Goal: Check status: Check status

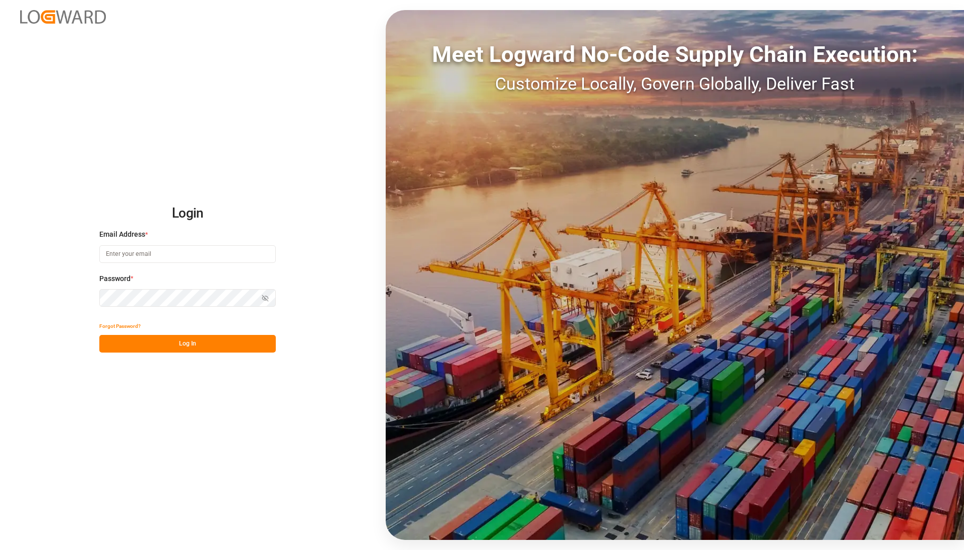
type input "andreas.loewen@melitta.de"
click at [161, 348] on button "Log In" at bounding box center [187, 344] width 176 height 18
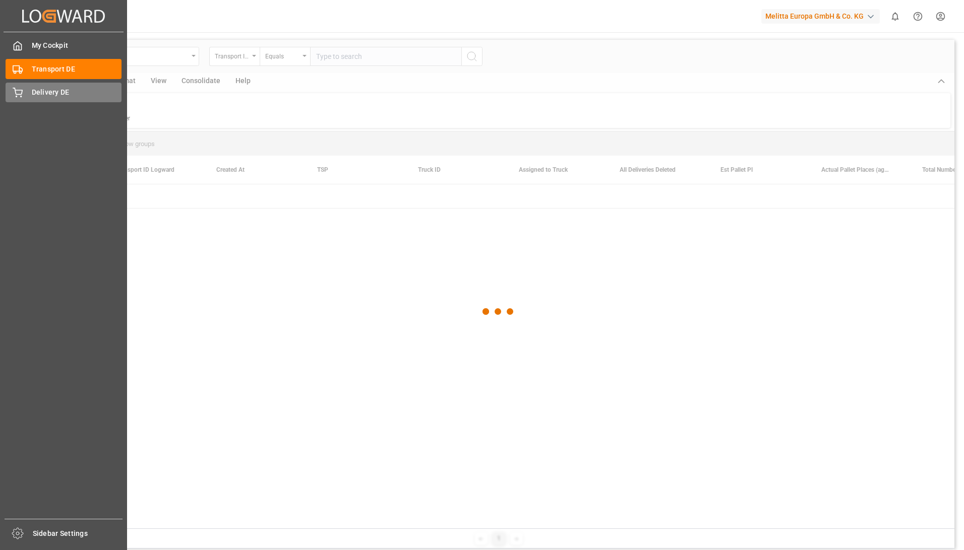
click at [15, 92] on icon at bounding box center [17, 91] width 9 height 7
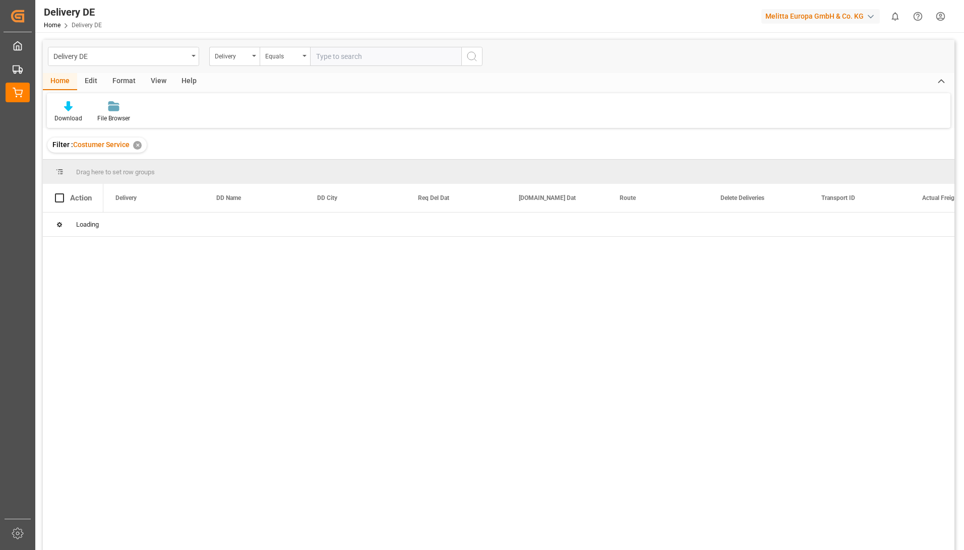
click at [361, 59] on input "text" at bounding box center [385, 56] width 151 height 19
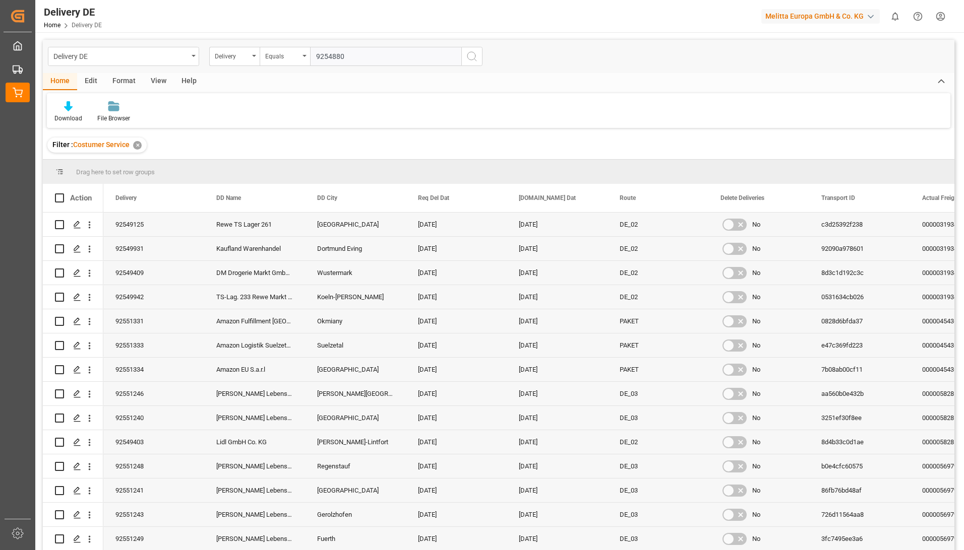
type input "92548808"
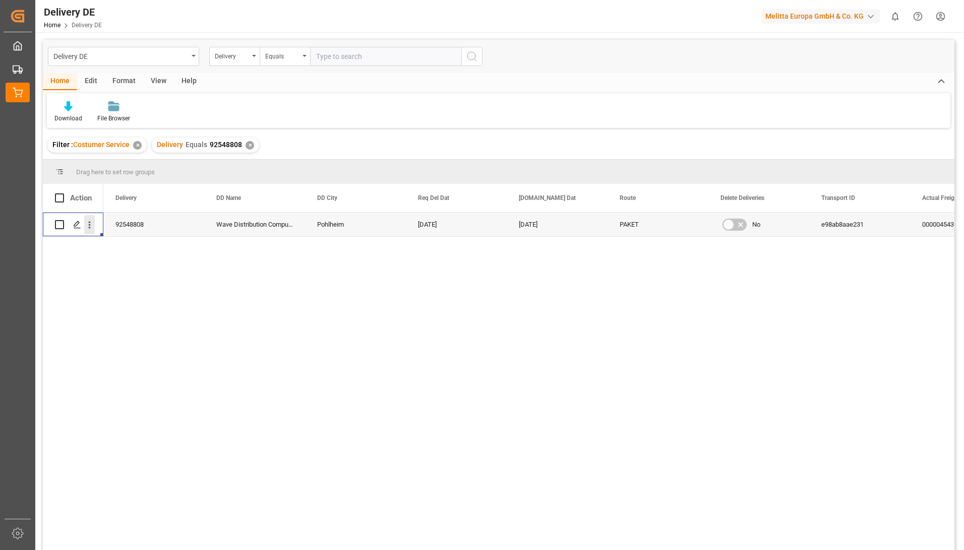
click at [92, 223] on icon "open menu" at bounding box center [89, 225] width 11 height 11
click at [113, 242] on span "Open in new tab" at bounding box center [156, 246] width 92 height 11
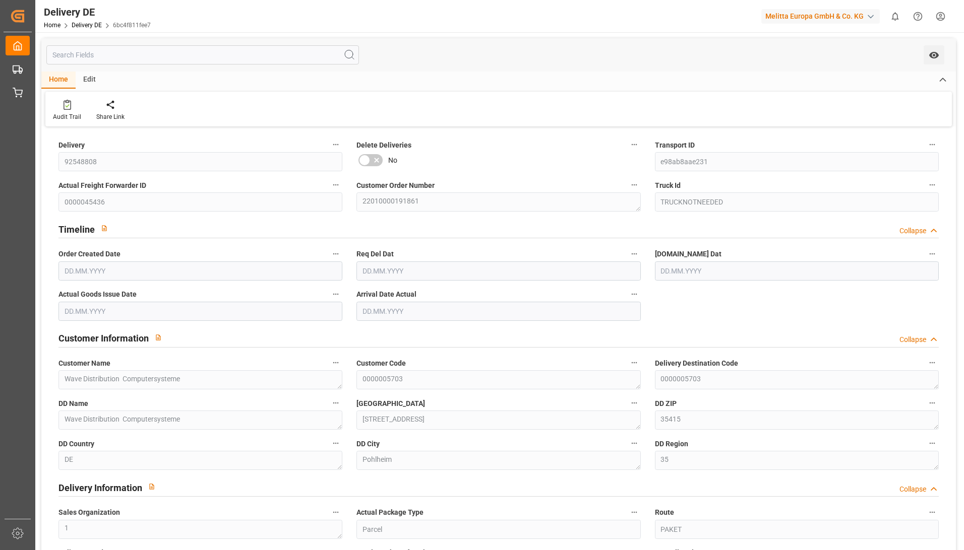
type input "3"
type input "0"
type input "[DATE]"
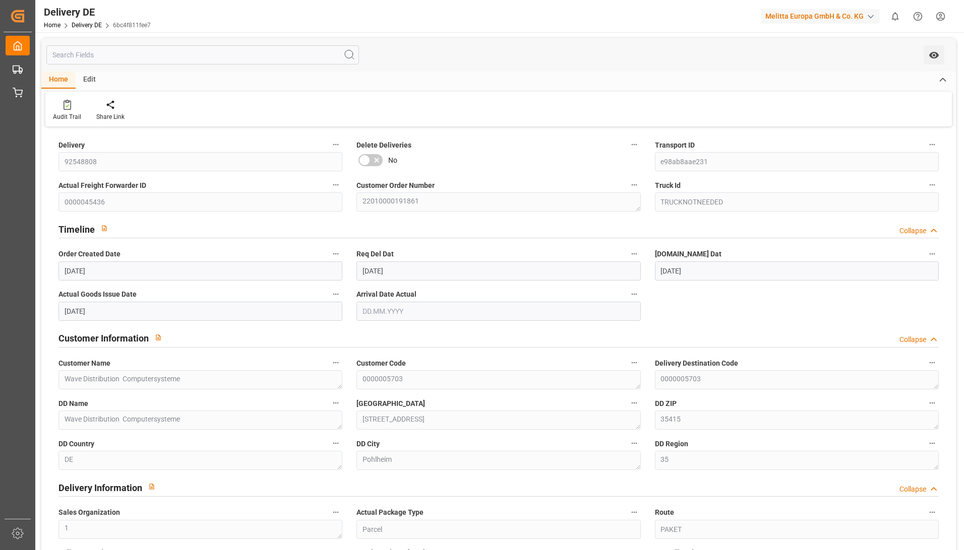
type input "[DATE]"
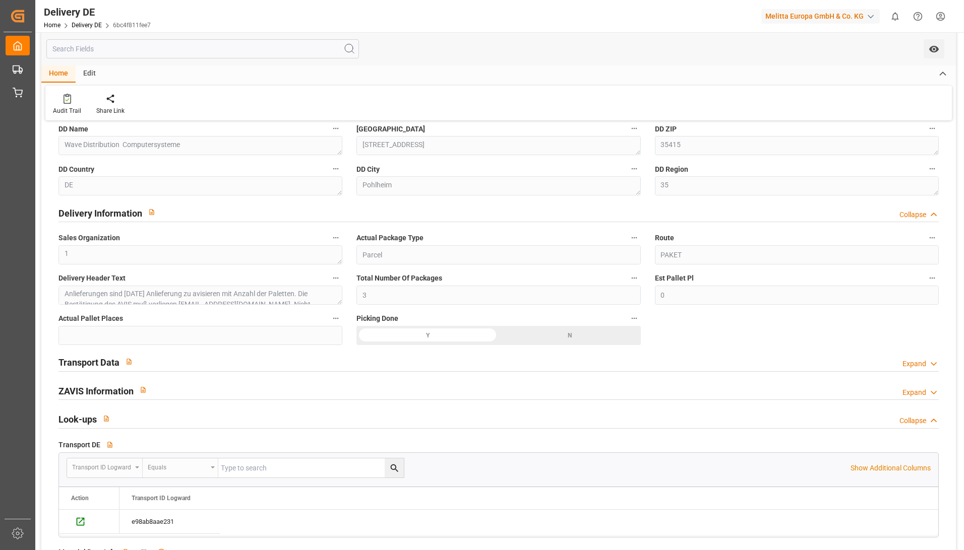
scroll to position [302, 0]
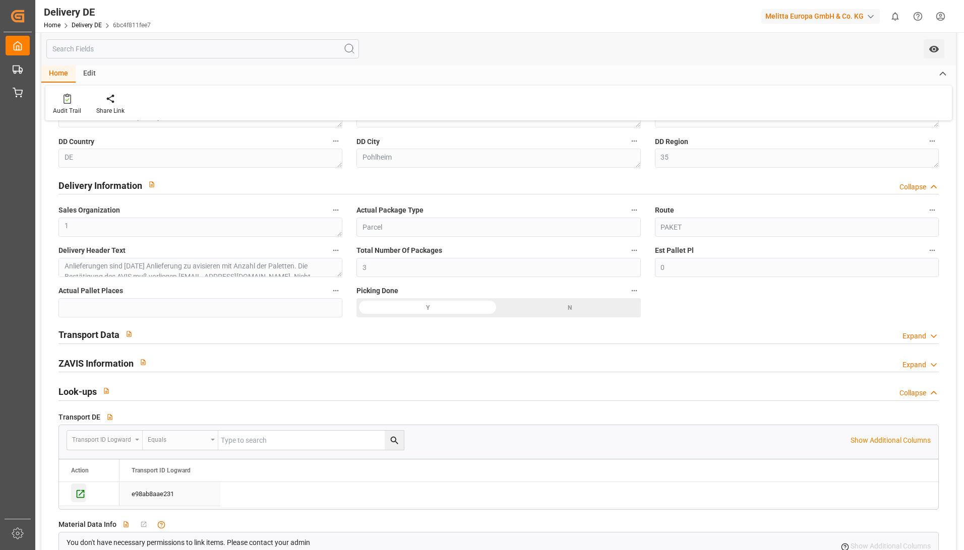
click at [83, 490] on icon "Press SPACE to select this row." at bounding box center [80, 494] width 11 height 11
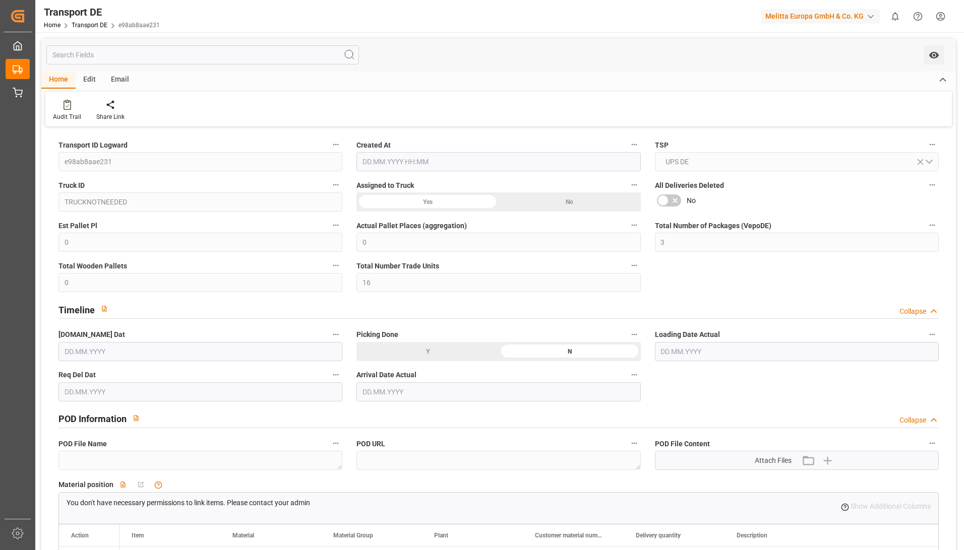
type input "[DATE] 21:01"
type input "[DATE]"
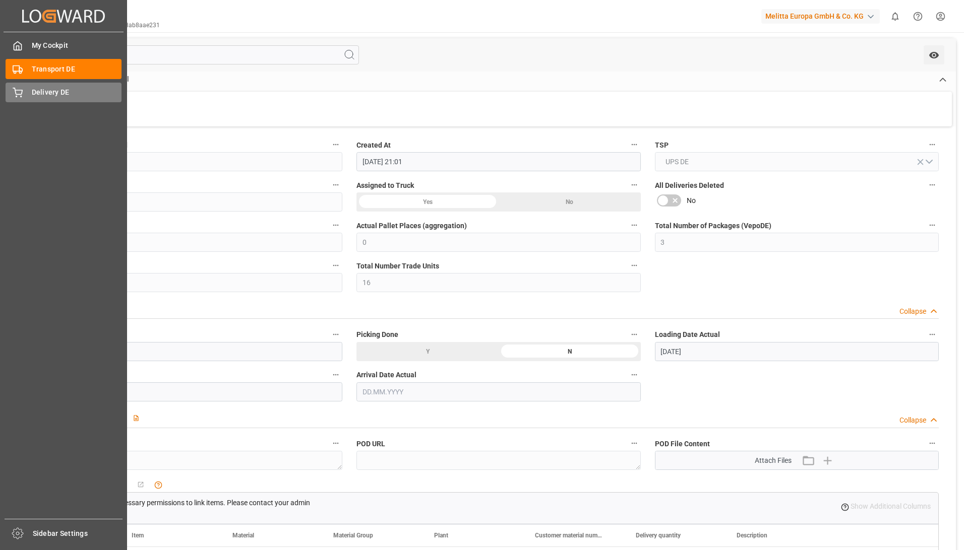
click at [19, 98] on icon at bounding box center [18, 93] width 10 height 10
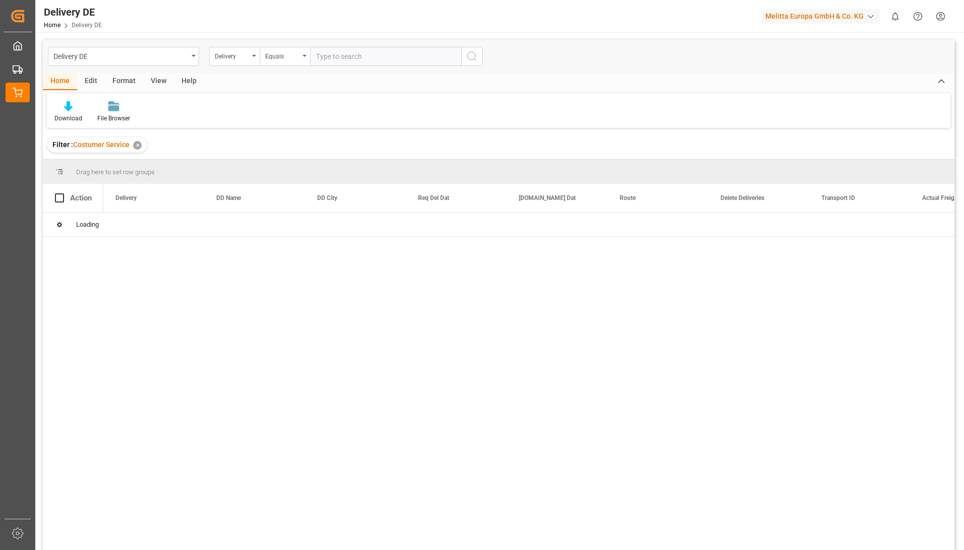
click at [361, 58] on input "text" at bounding box center [385, 56] width 151 height 19
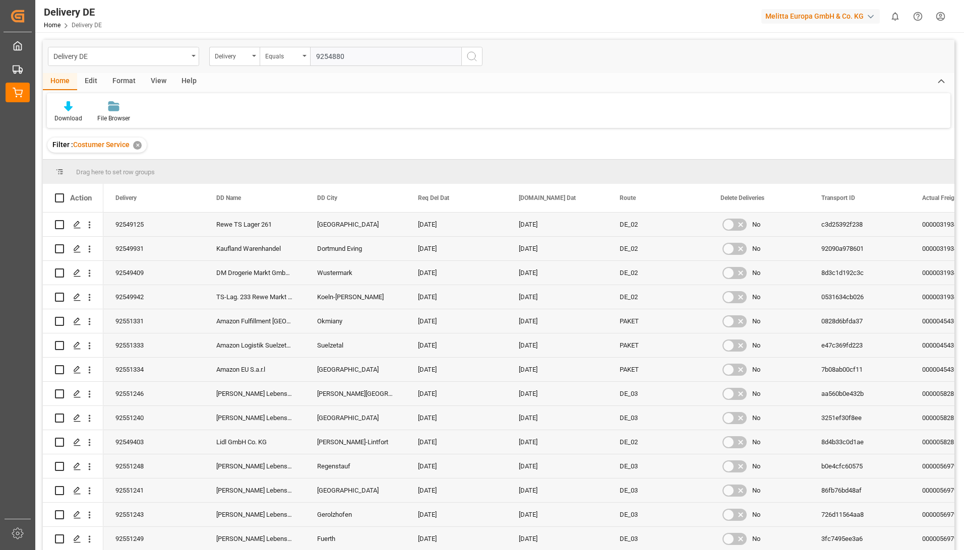
type input "92548808"
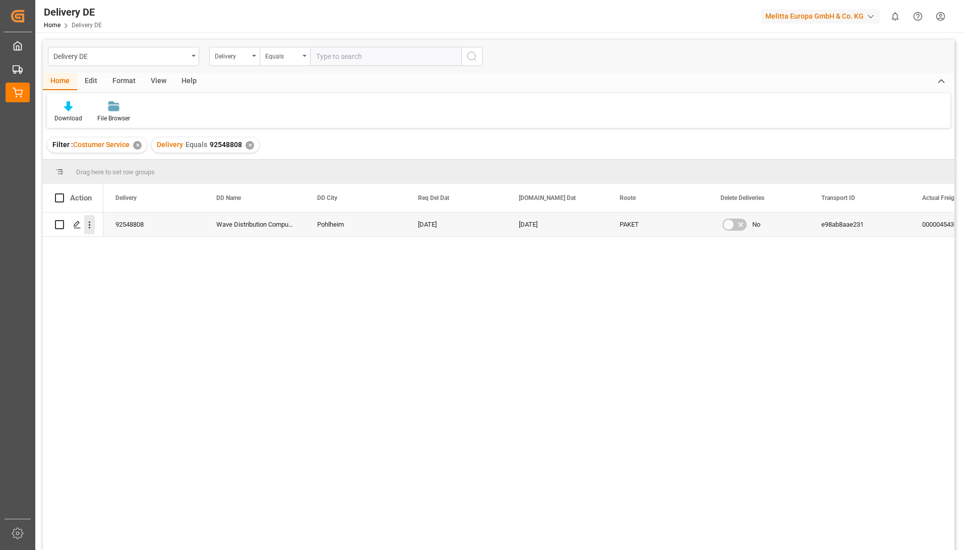
click at [87, 228] on icon "open menu" at bounding box center [89, 225] width 11 height 11
click at [123, 251] on span "Open in new tab" at bounding box center [156, 246] width 92 height 11
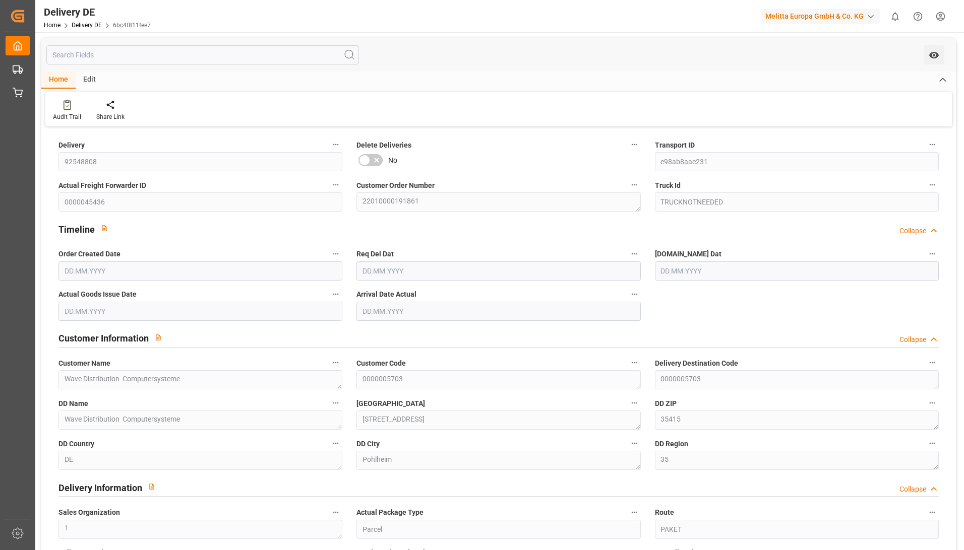
type input "3"
type input "0"
type input "13.08.2025"
type input "[DATE]"
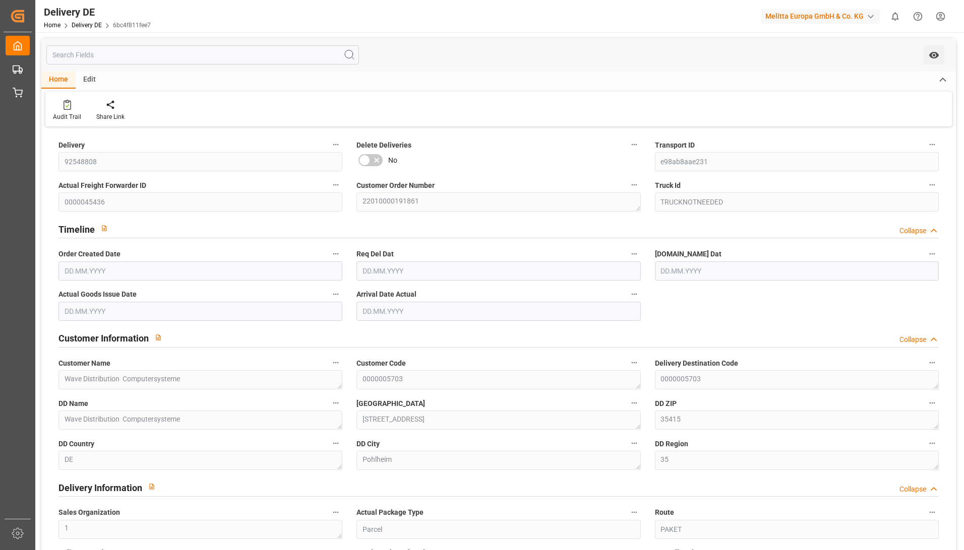
type input "[DATE]"
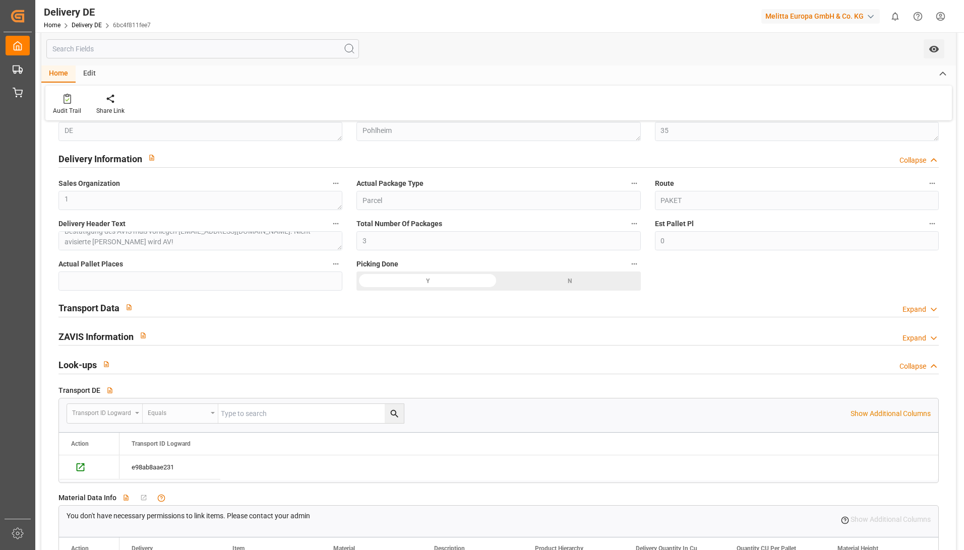
scroll to position [454, 0]
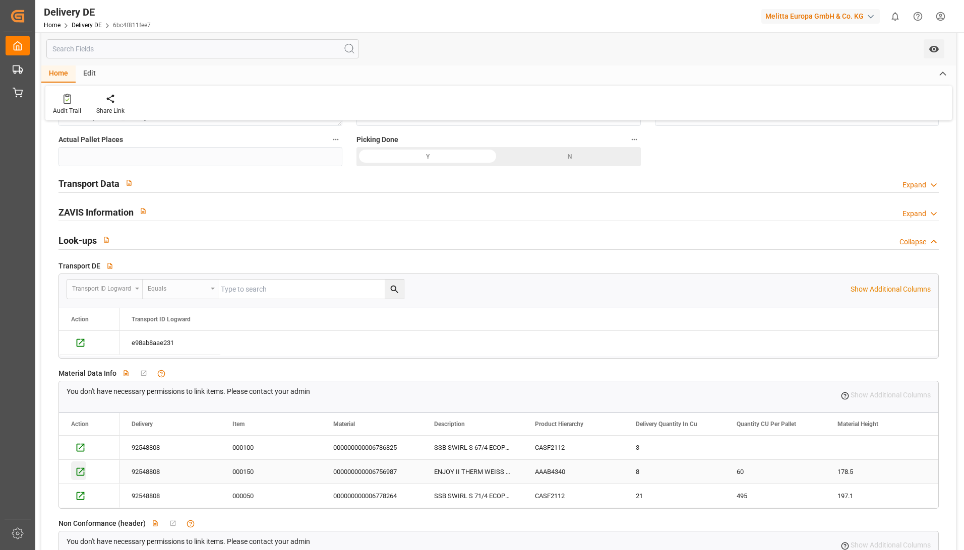
click at [80, 477] on icon "Press SPACE to select this row." at bounding box center [80, 472] width 11 height 11
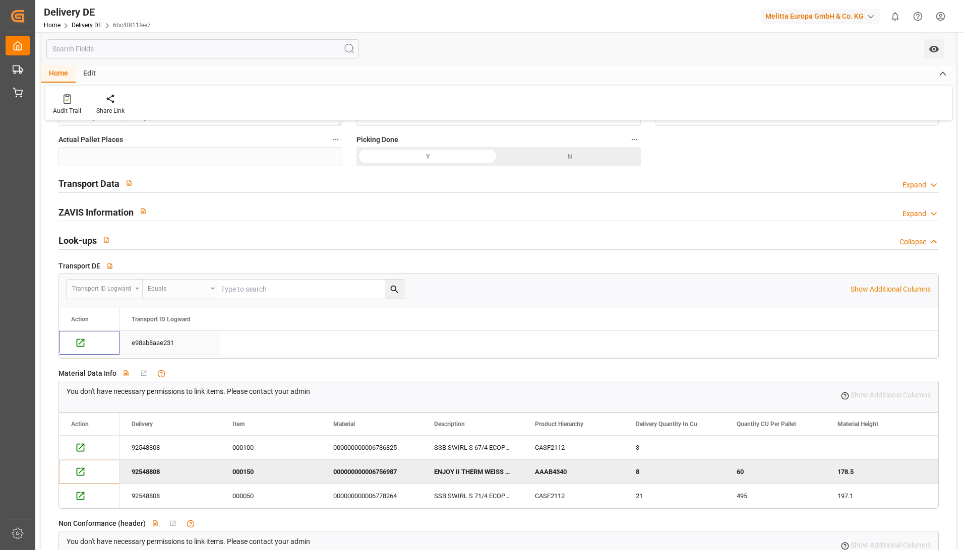
click at [86, 343] on div "Press SPACE to select this row." at bounding box center [89, 342] width 36 height 20
click at [84, 343] on icon "Press SPACE to deselect this row." at bounding box center [81, 343] width 8 height 8
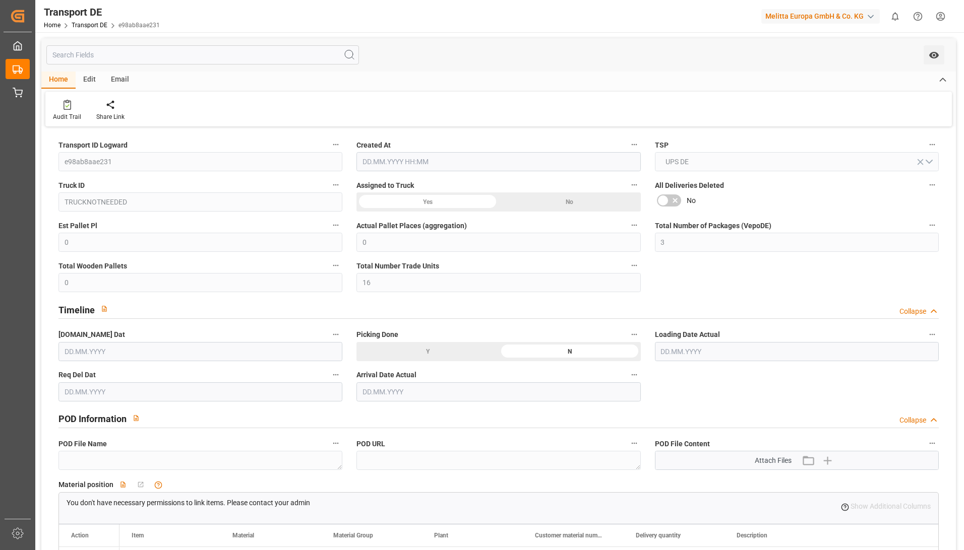
type input "[DATE] 21:01"
type input "[DATE]"
